Goal: Find specific page/section: Find specific page/section

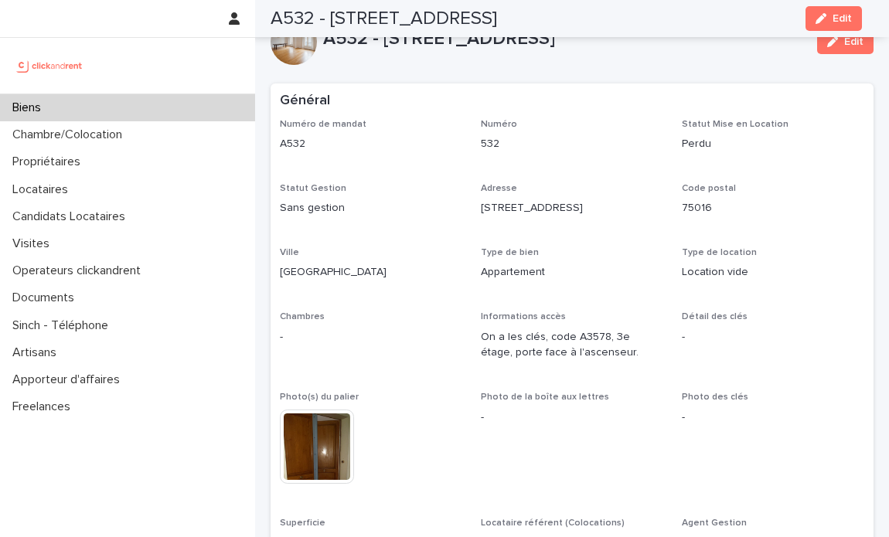
scroll to position [4605, 0]
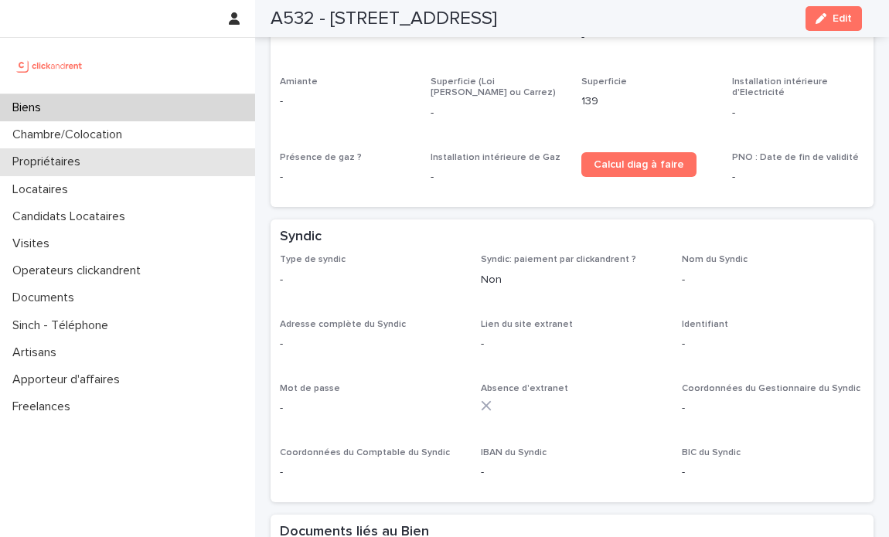
click at [89, 162] on p "Propriétaires" at bounding box center [49, 162] width 87 height 15
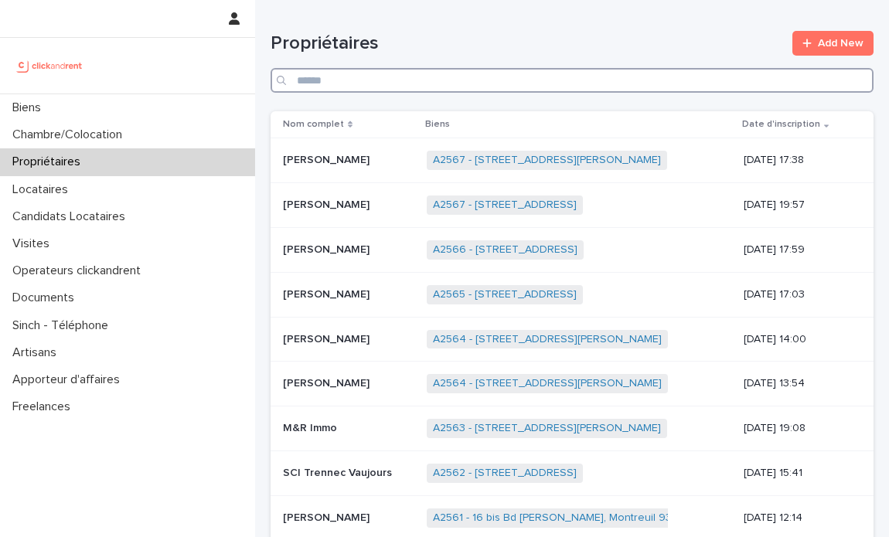
click at [521, 76] on input "Search" at bounding box center [571, 80] width 603 height 25
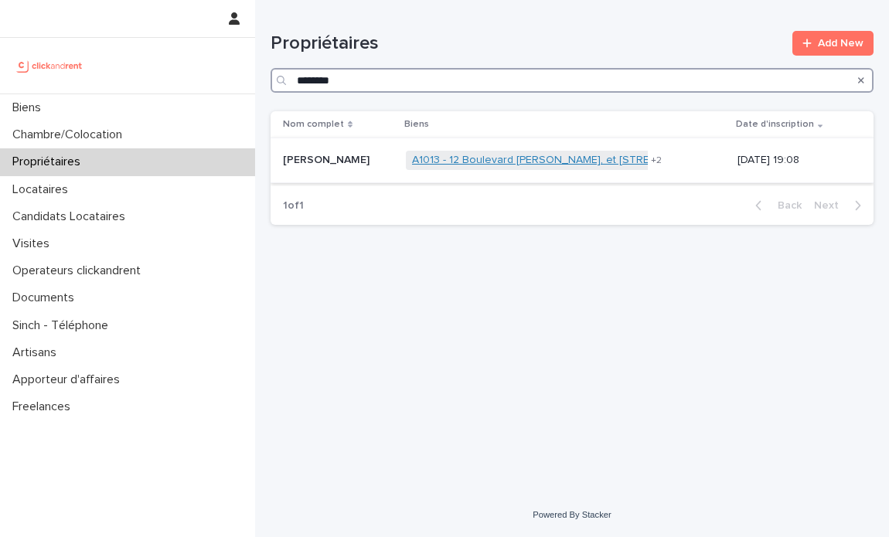
type input "********"
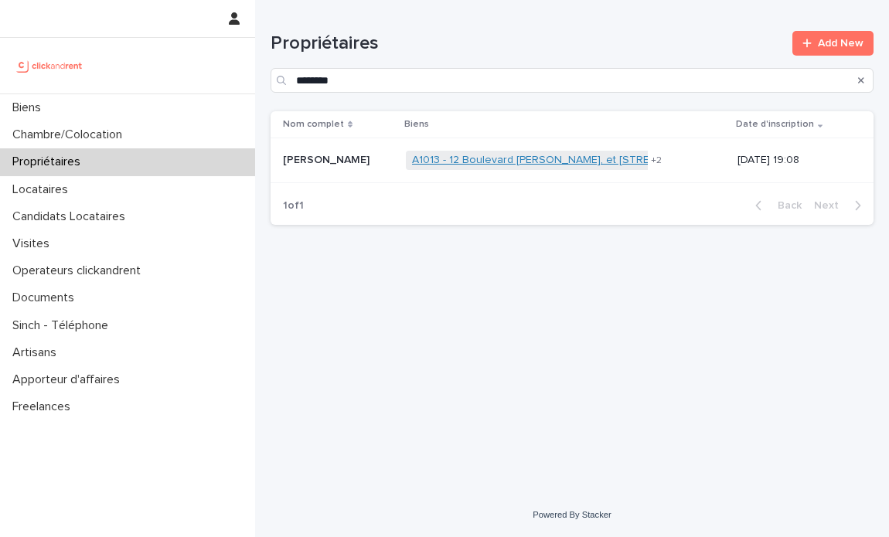
click at [517, 163] on link "A1013 - 12 Boulevard [PERSON_NAME], et [STREET_ADDRESS]" at bounding box center [566, 160] width 309 height 13
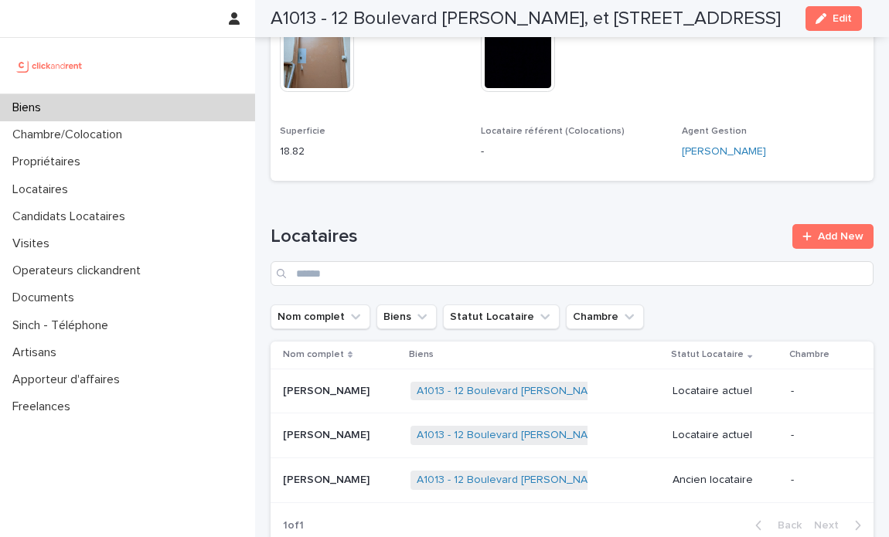
scroll to position [752, 0]
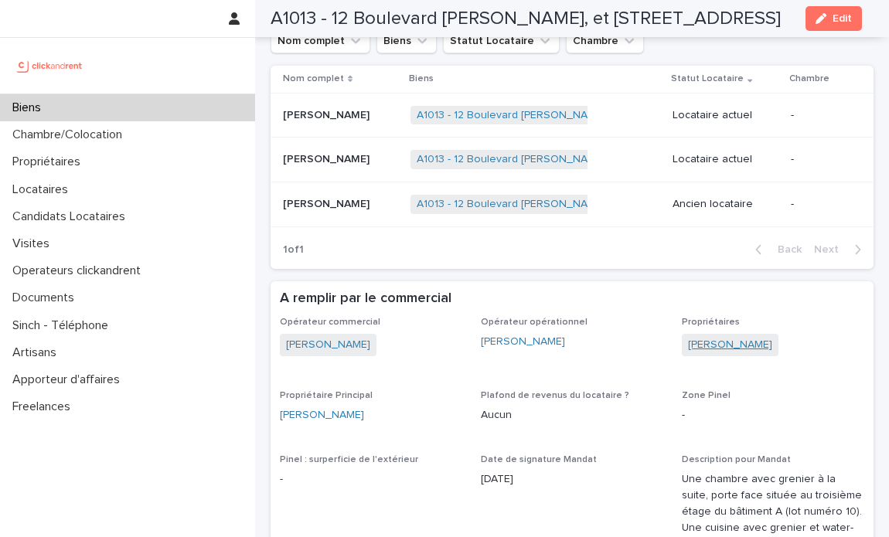
click at [743, 337] on link "[PERSON_NAME]" at bounding box center [730, 345] width 84 height 16
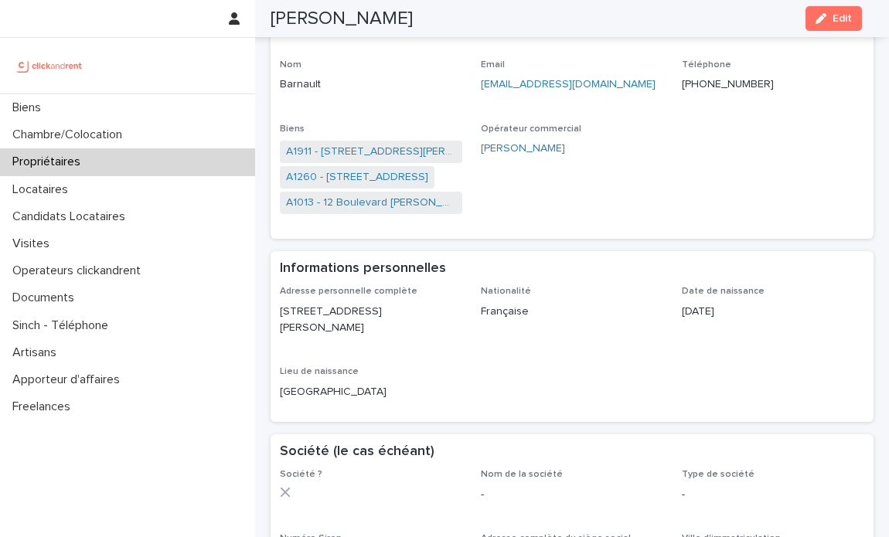
scroll to position [121, 0]
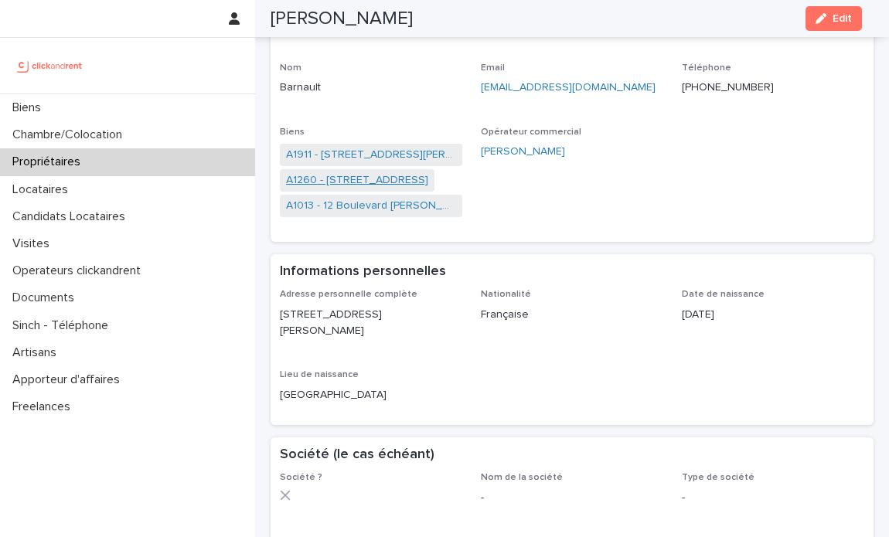
click at [428, 177] on link "A1260 - [STREET_ADDRESS]" at bounding box center [357, 180] width 142 height 16
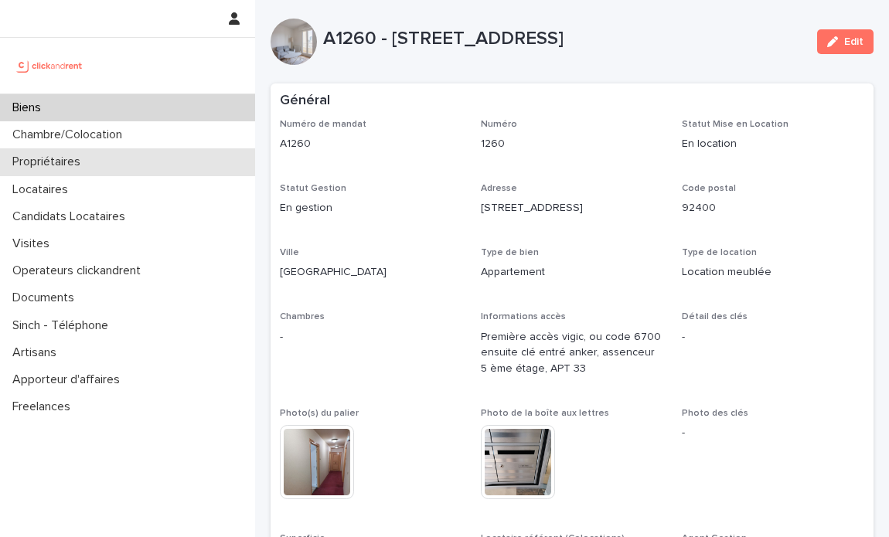
click at [121, 161] on div "Propriétaires" at bounding box center [127, 161] width 255 height 27
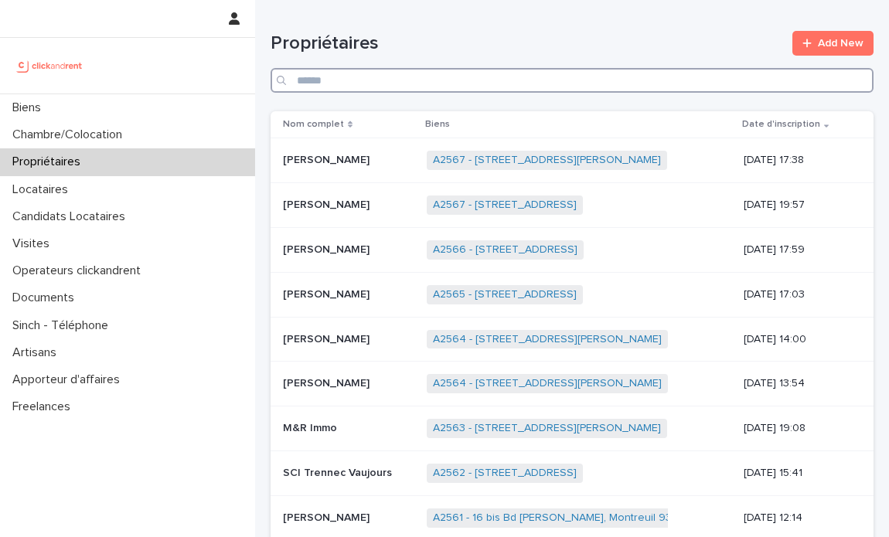
click at [640, 82] on input "Search" at bounding box center [571, 80] width 603 height 25
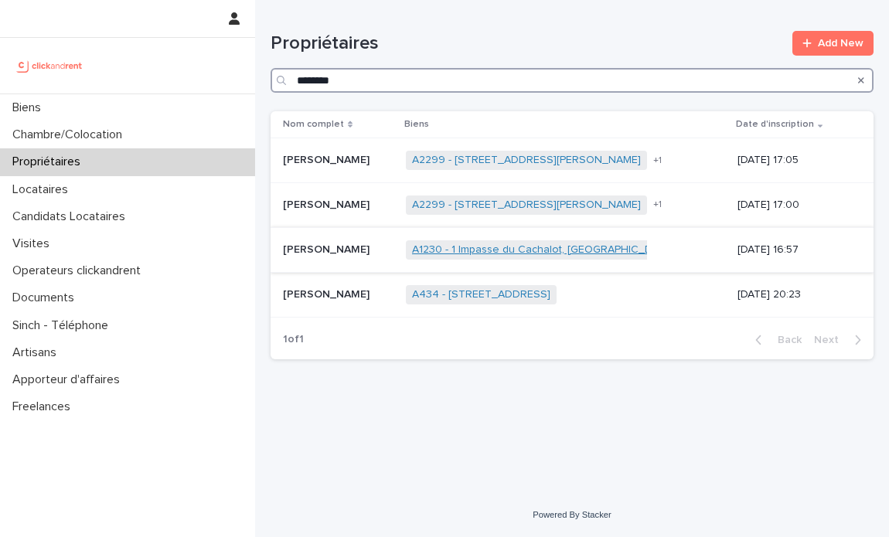
type input "********"
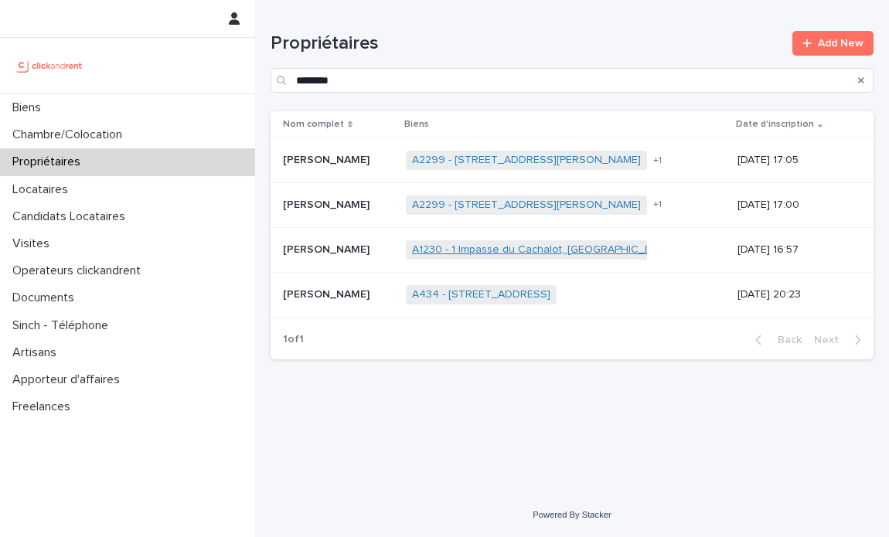
click at [544, 243] on link "A1230 - 1 Impasse du Cachalot, [GEOGRAPHIC_DATA]-[GEOGRAPHIC_DATA] 92290" at bounding box center [616, 249] width 408 height 13
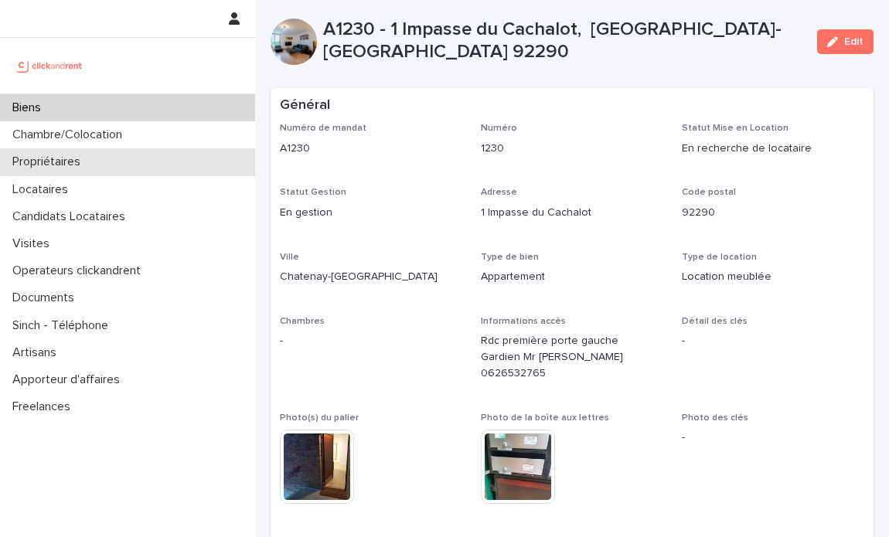
click at [75, 161] on p "Propriétaires" at bounding box center [49, 162] width 87 height 15
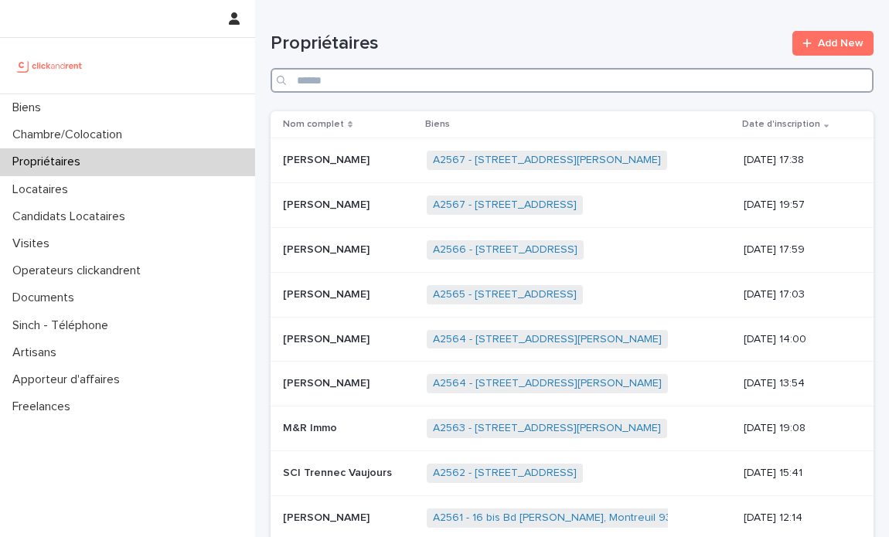
click at [657, 81] on input "Search" at bounding box center [571, 80] width 603 height 25
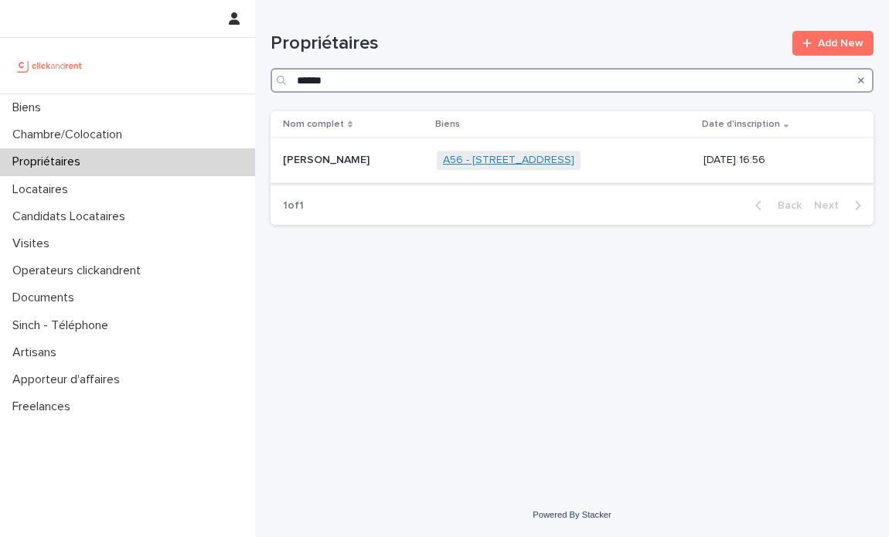
type input "******"
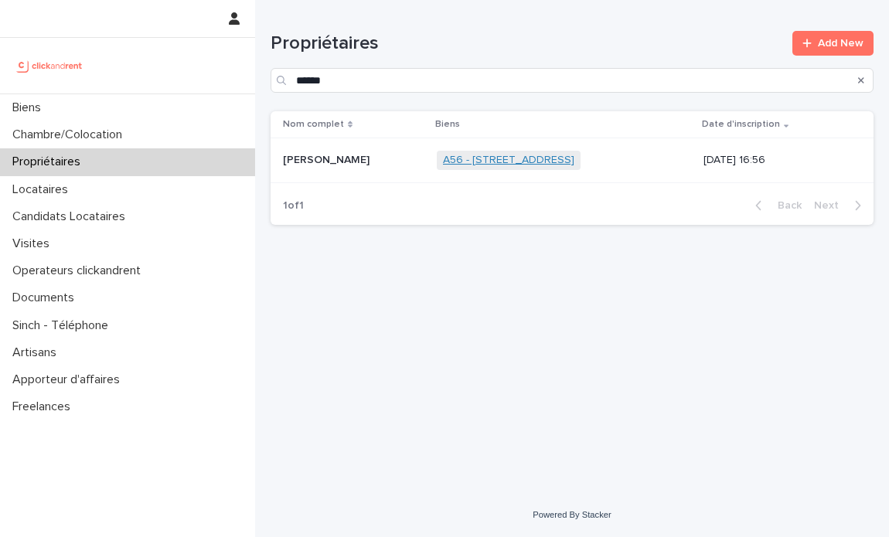
click at [462, 159] on link "A56 - [STREET_ADDRESS]" at bounding box center [508, 160] width 131 height 13
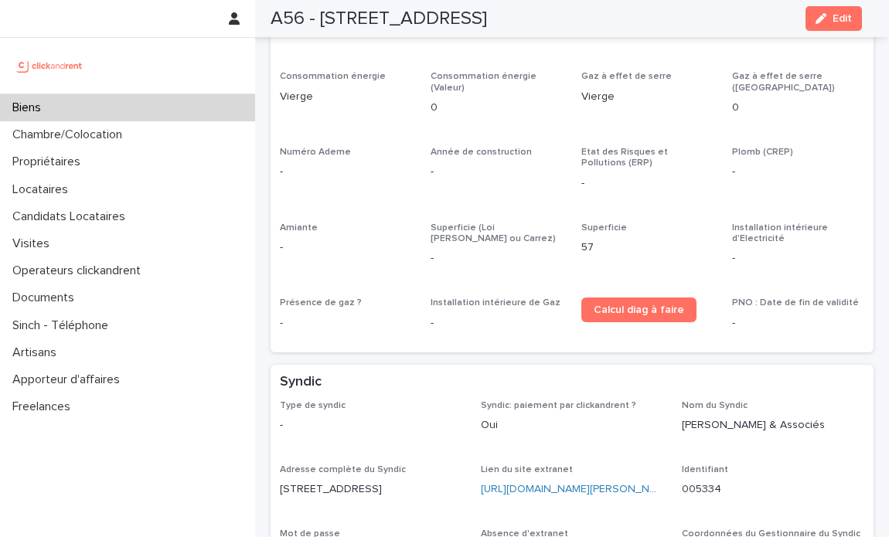
scroll to position [4914, 0]
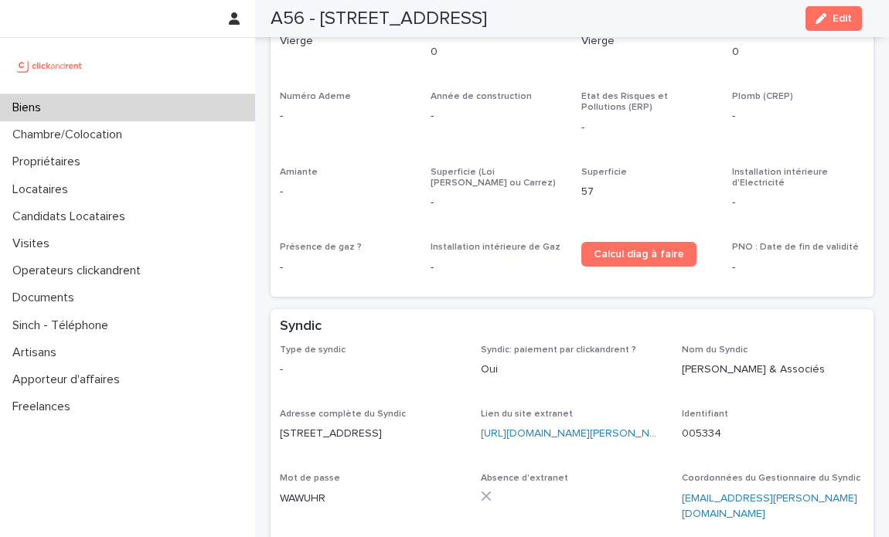
click at [574, 426] on div "[URL][DOMAIN_NAME][PERSON_NAME]" at bounding box center [572, 434] width 182 height 16
click at [574, 428] on link "[URL][DOMAIN_NAME][PERSON_NAME]" at bounding box center [577, 433] width 193 height 11
click at [814, 24] on button "Edit" at bounding box center [833, 18] width 56 height 25
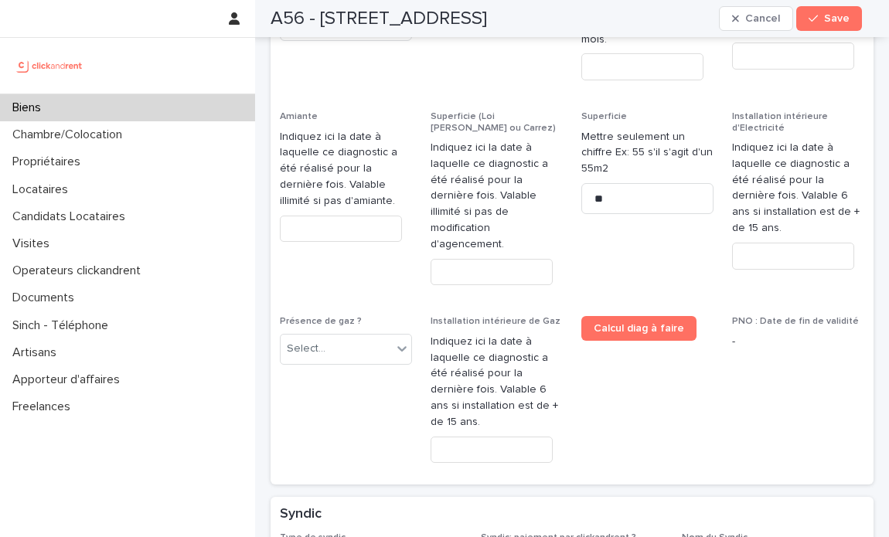
scroll to position [8627, 0]
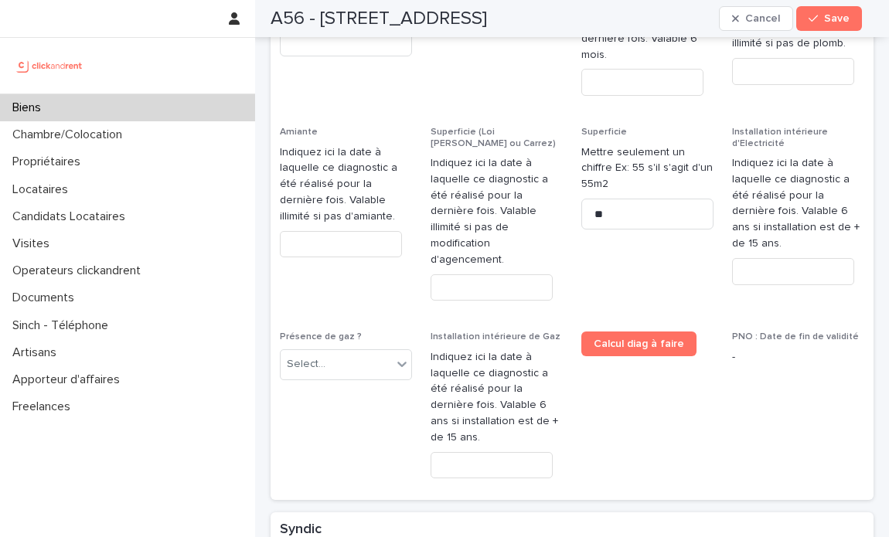
drag, startPoint x: 491, startPoint y: 497, endPoint x: 669, endPoint y: 508, distance: 178.8
paste input
type input "**********"
click at [838, 20] on span "Save" at bounding box center [836, 18] width 25 height 11
